Goal: Information Seeking & Learning: Check status

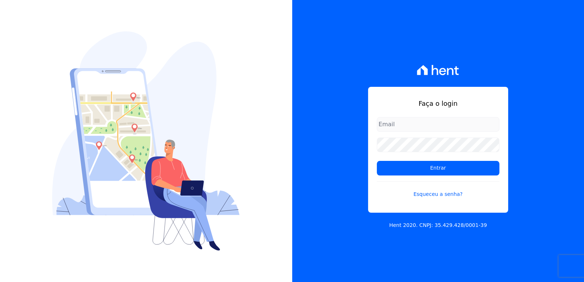
type input "[EMAIL_ADDRESS][DOMAIN_NAME]"
click at [536, 77] on div "Faça o login [EMAIL_ADDRESS][DOMAIN_NAME] Entrar Esqueceu a senha? Hent 2020. C…" at bounding box center [438, 141] width 292 height 282
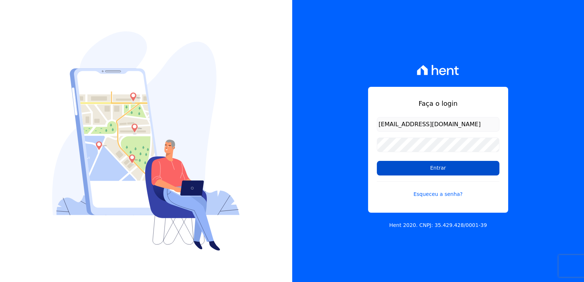
click at [441, 165] on input "Entrar" at bounding box center [438, 168] width 123 height 15
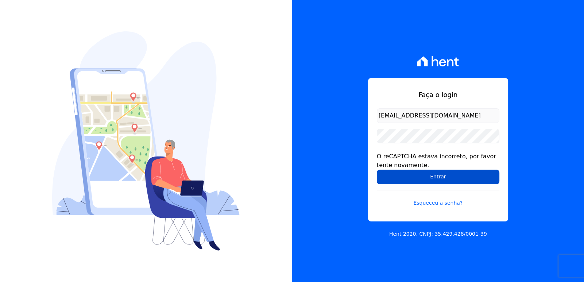
click at [439, 180] on input "Entrar" at bounding box center [438, 177] width 123 height 15
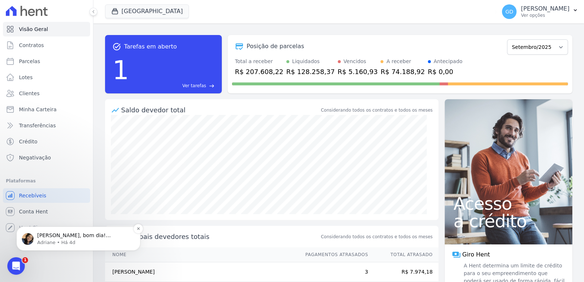
click at [75, 246] on p "Adriane • Há 4d" at bounding box center [84, 242] width 94 height 7
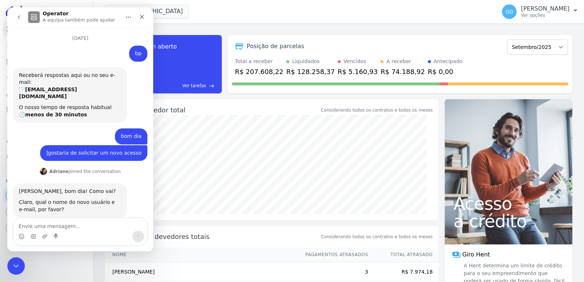
scroll to position [1, 0]
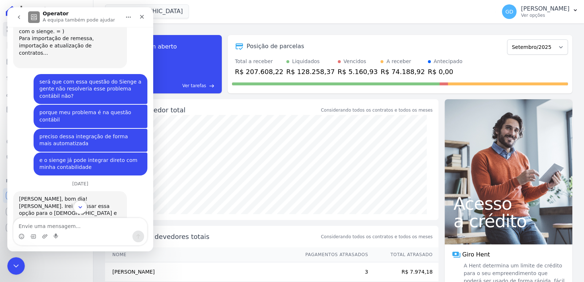
click at [80, 208] on icon "Scroll to bottom" at bounding box center [80, 207] width 4 height 2
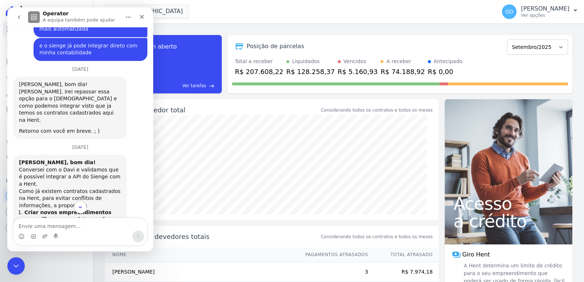
scroll to position [826, 0]
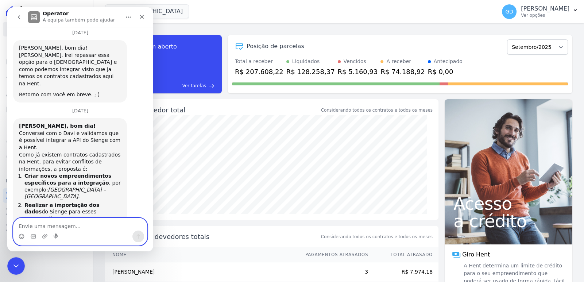
click at [79, 220] on textarea "Envie uma mensagem..." at bounding box center [80, 224] width 134 height 12
type textarea "pera, não compreendi"
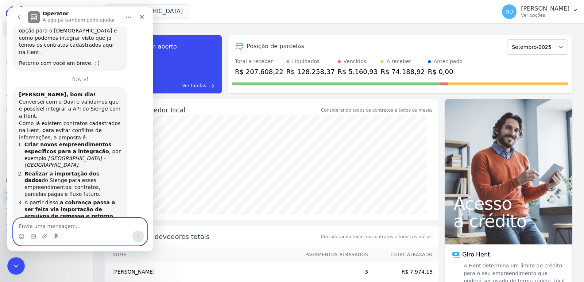
type textarea "n"
type textarea "boa tarde"
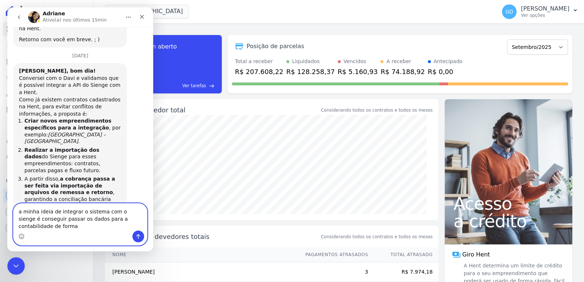
scroll to position [888, 0]
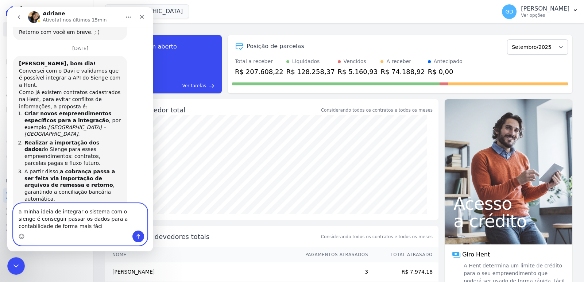
type textarea "a minha ideia de integrar o sistema com o sienge é conseguir passar os dados pa…"
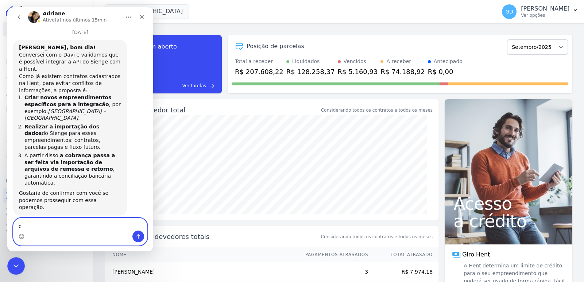
scroll to position [905, 0]
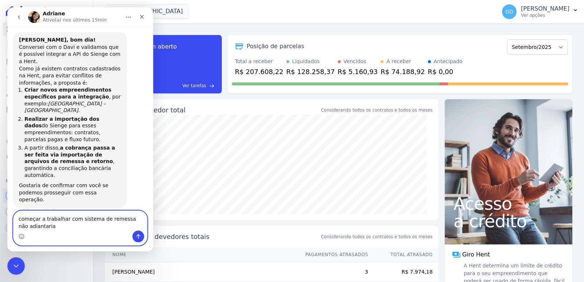
type textarea "começar a trabalhar com sistema de remessa não adiantaria"
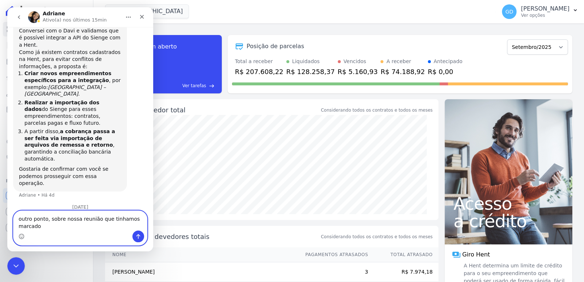
scroll to position [936, 0]
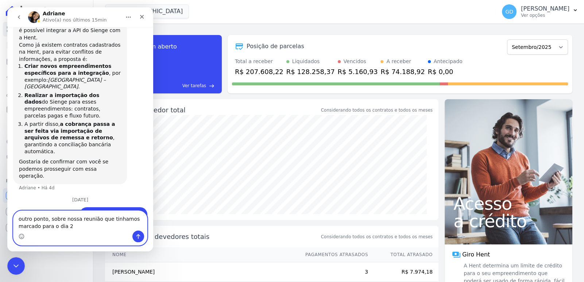
type textarea "outro ponto, sobre nossa reunião que tinhamos marcado para o dia 28"
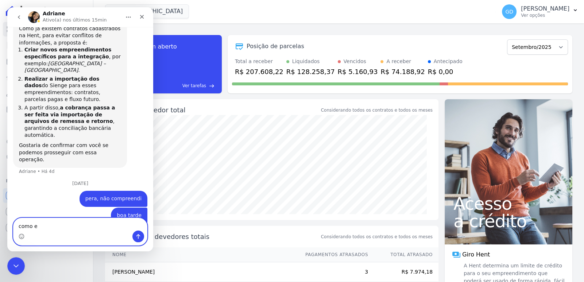
scroll to position [952, 0]
type textarea "como estamos ?"
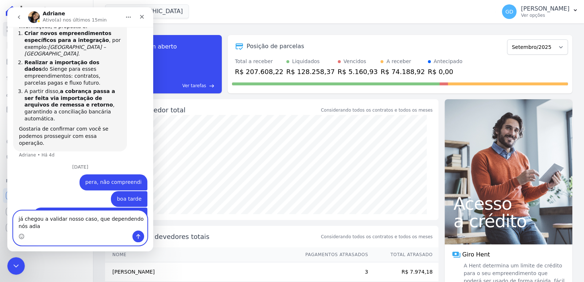
scroll to position [976, 0]
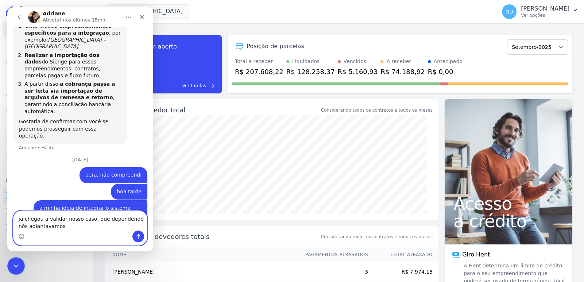
type textarea "já chegou a validar nosso caso, que dependendo nós adiantavamos"
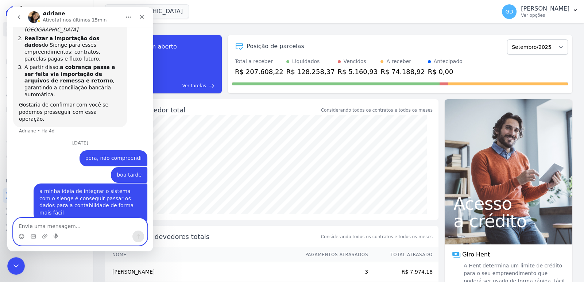
scroll to position [992, 0]
type textarea "outro ponto"
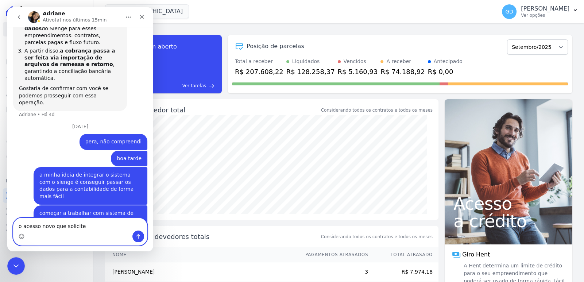
type textarea "o acesso novo que solicitei"
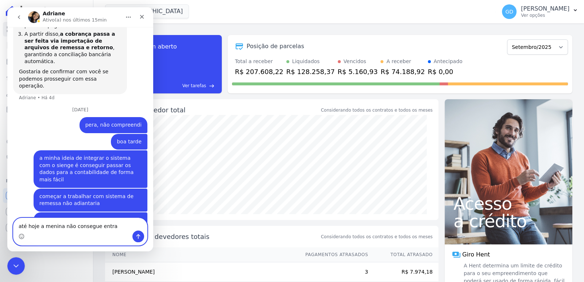
type textarea "até hoje a menina não consegue entrar"
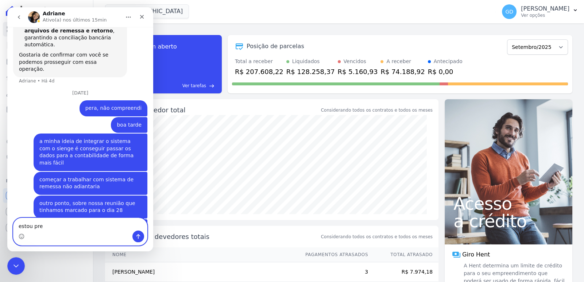
scroll to position [1042, 0]
type textarea "estou precisando disso com urgência"
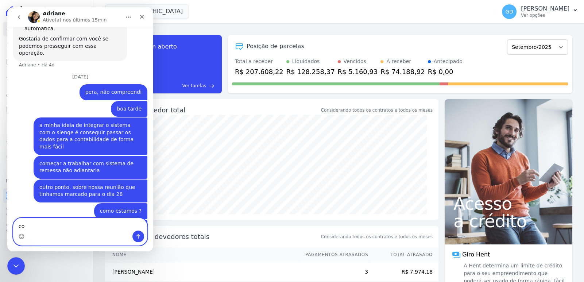
scroll to position [1059, 0]
type textarea "consegue olhar pra mim?"
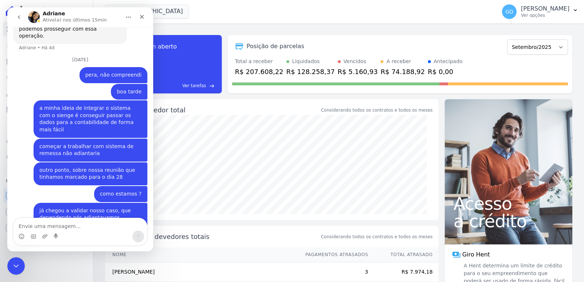
click at [14, 16] on button "go back" at bounding box center [19, 17] width 14 height 14
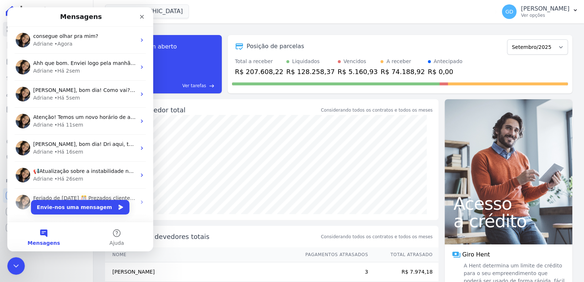
scroll to position [0, 0]
click at [140, 19] on icon "Fechar" at bounding box center [142, 17] width 6 height 6
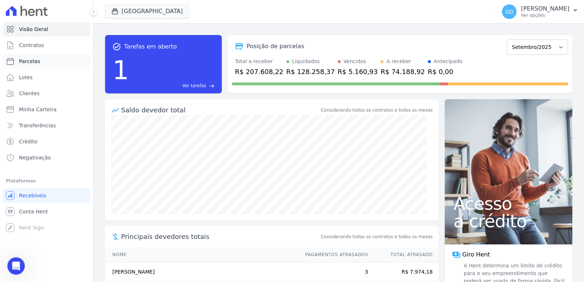
click at [30, 60] on span "Parcelas" at bounding box center [29, 61] width 21 height 7
select select
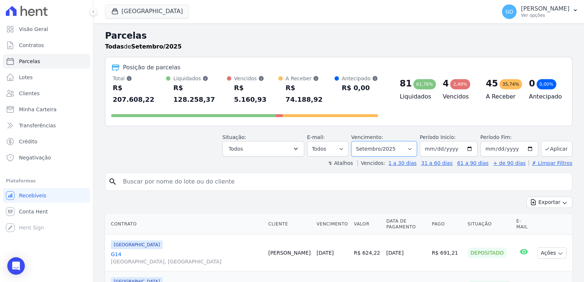
click at [397, 143] on select "Filtrar por período ──────── Todos os meses Novembro/2024 Dezembro/2024 Janeiro…" at bounding box center [384, 148] width 66 height 15
select select "08/2025"
click at [357, 141] on select "Filtrar por período ──────── Todos os meses Novembro/2024 Dezembro/2024 Janeiro…" at bounding box center [384, 148] width 66 height 15
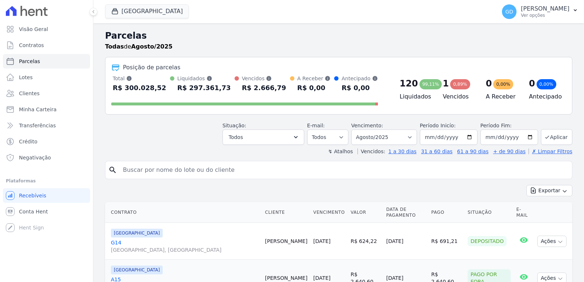
select select
click at [275, 139] on button "Todos" at bounding box center [264, 137] width 82 height 15
click at [274, 133] on button "Todos" at bounding box center [264, 137] width 82 height 15
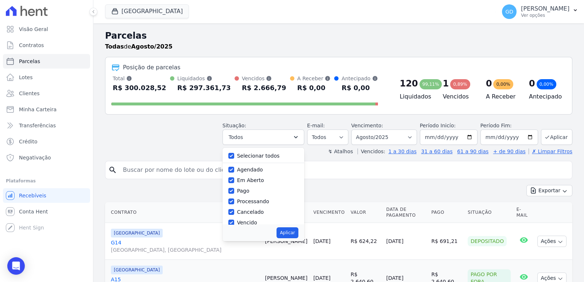
click at [268, 155] on label "Selecionar todos" at bounding box center [258, 156] width 43 height 6
click at [234, 155] on input "Selecionar todos" at bounding box center [231, 156] width 6 height 6
checkbox input "false"
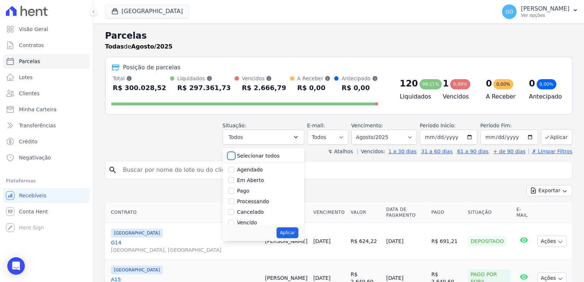
checkbox input "false"
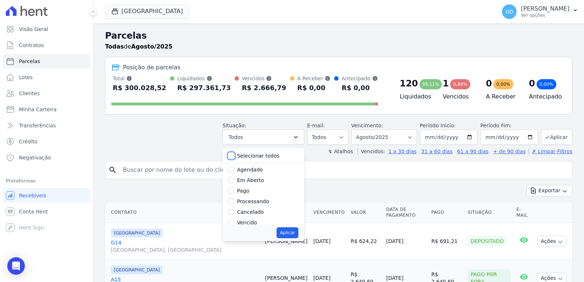
checkbox input "false"
click at [254, 204] on label "Pago por fora" at bounding box center [254, 206] width 34 height 6
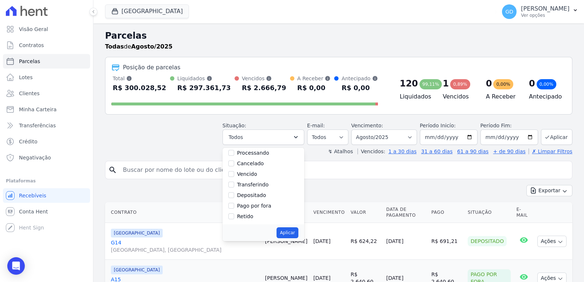
click at [234, 204] on input "Pago por fora" at bounding box center [231, 206] width 6 height 6
checkbox input "true"
click at [298, 231] on button "Aplicar" at bounding box center [288, 232] width 22 height 11
select select "paid_externally"
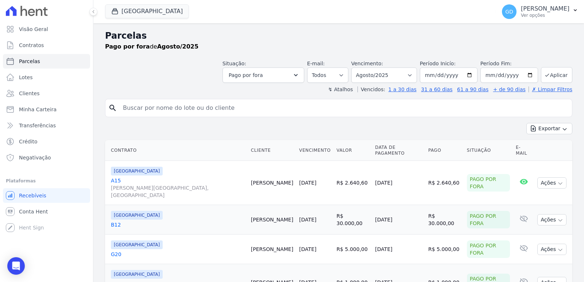
select select
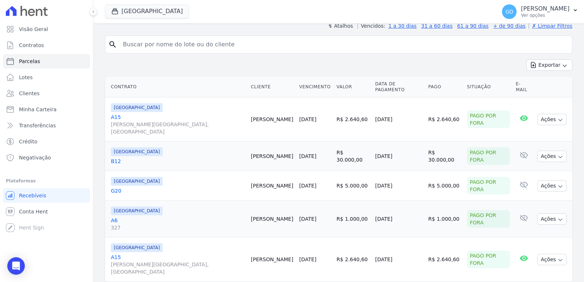
scroll to position [73, 0]
